Goal: Transaction & Acquisition: Purchase product/service

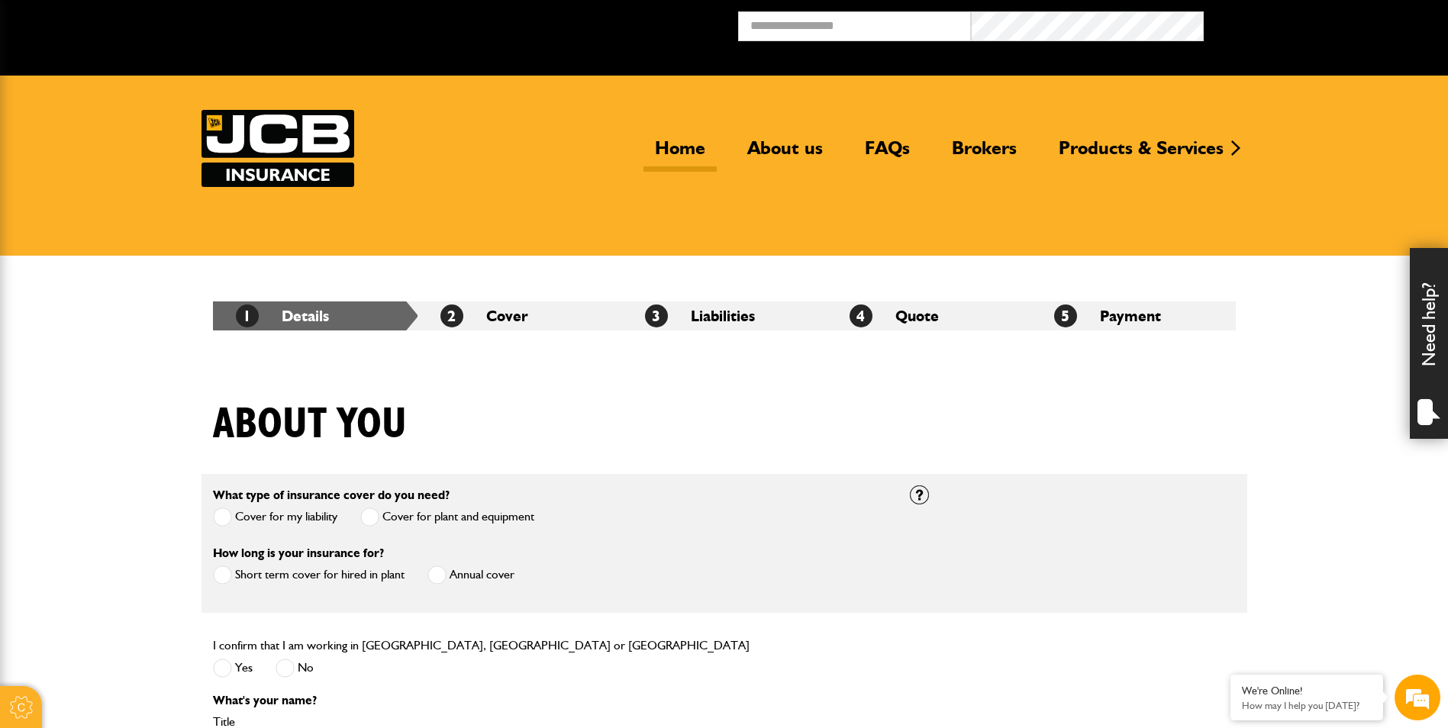
click at [691, 150] on link "Home" at bounding box center [680, 154] width 73 height 35
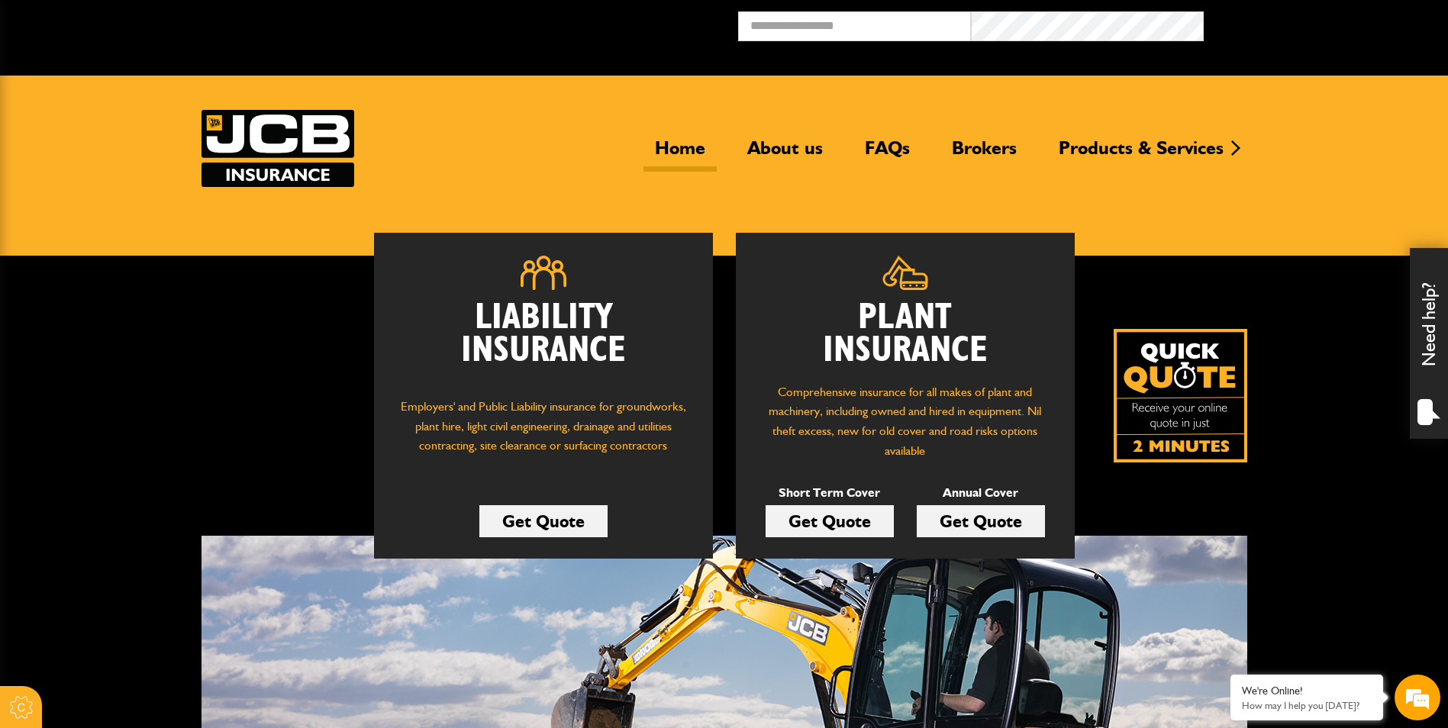
click at [844, 518] on link "Get Quote" at bounding box center [830, 521] width 128 height 32
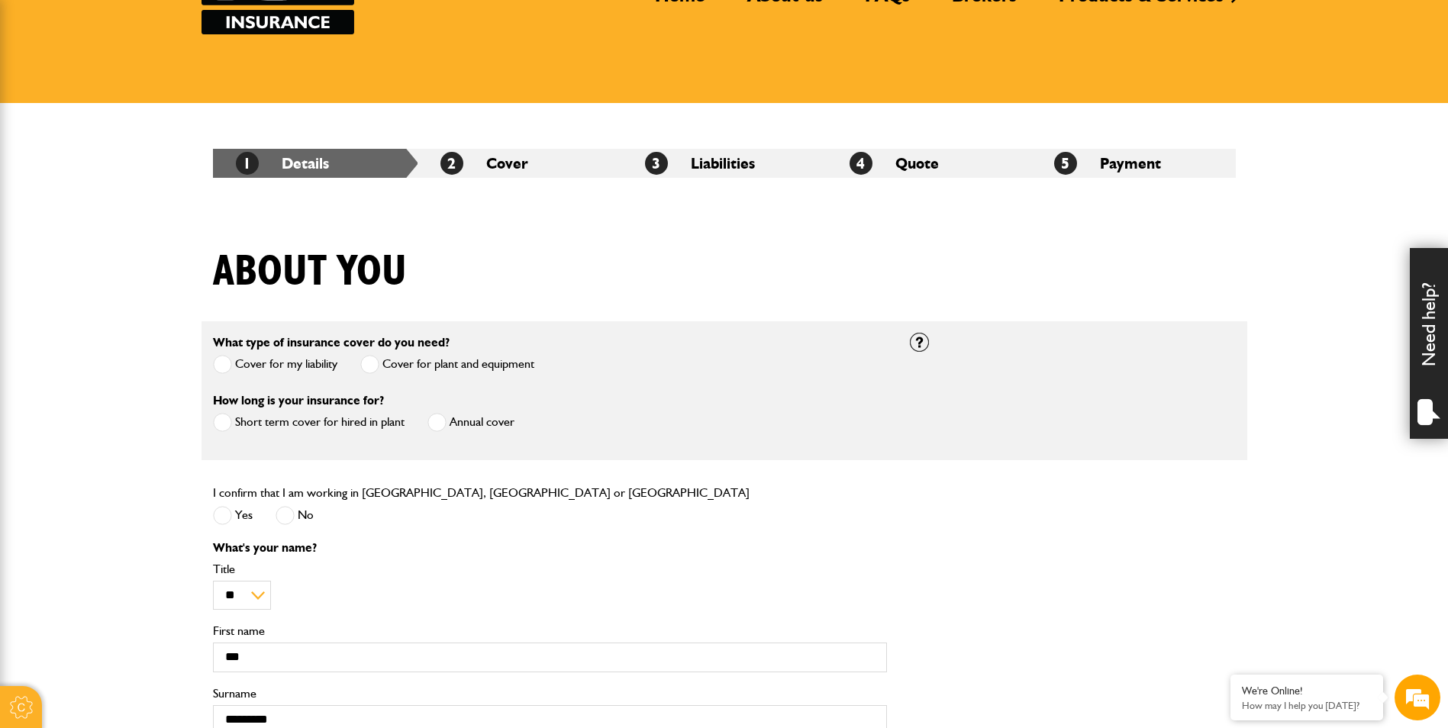
scroll to position [305, 0]
